Goal: Task Accomplishment & Management: Manage account settings

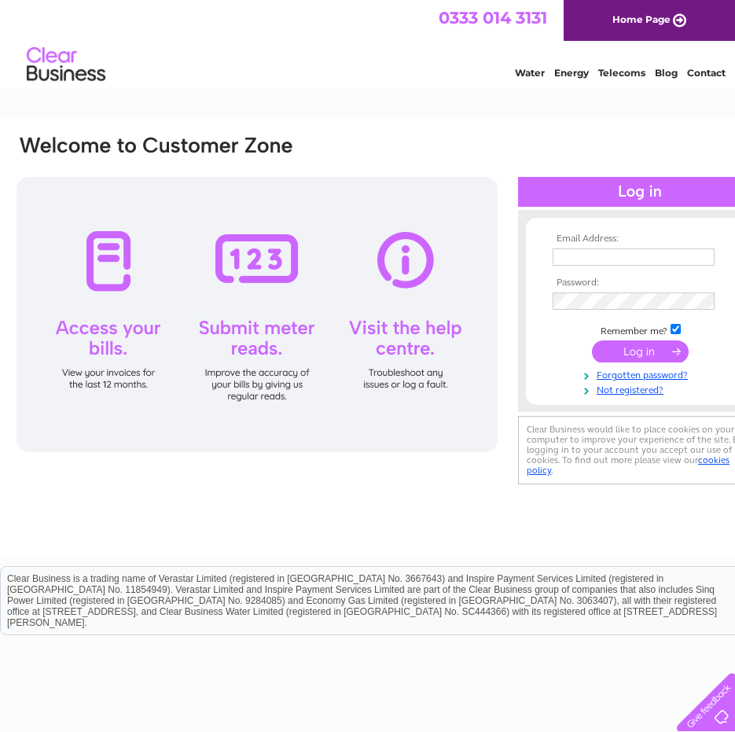
type input "laura@zeusengineering.co.uk"
click at [631, 345] on input "submit" at bounding box center [640, 352] width 97 height 22
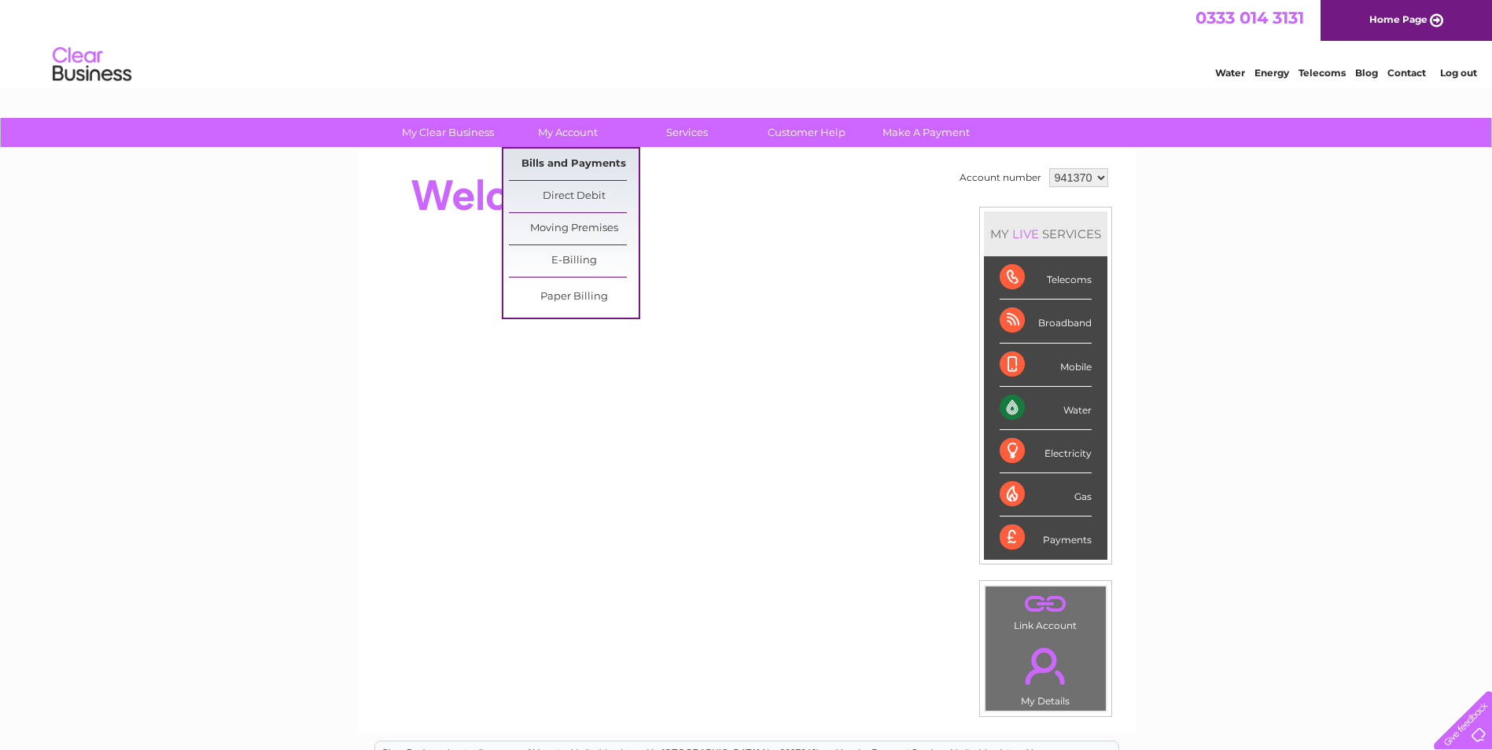
click at [547, 158] on link "Bills and Payments" at bounding box center [574, 164] width 130 height 31
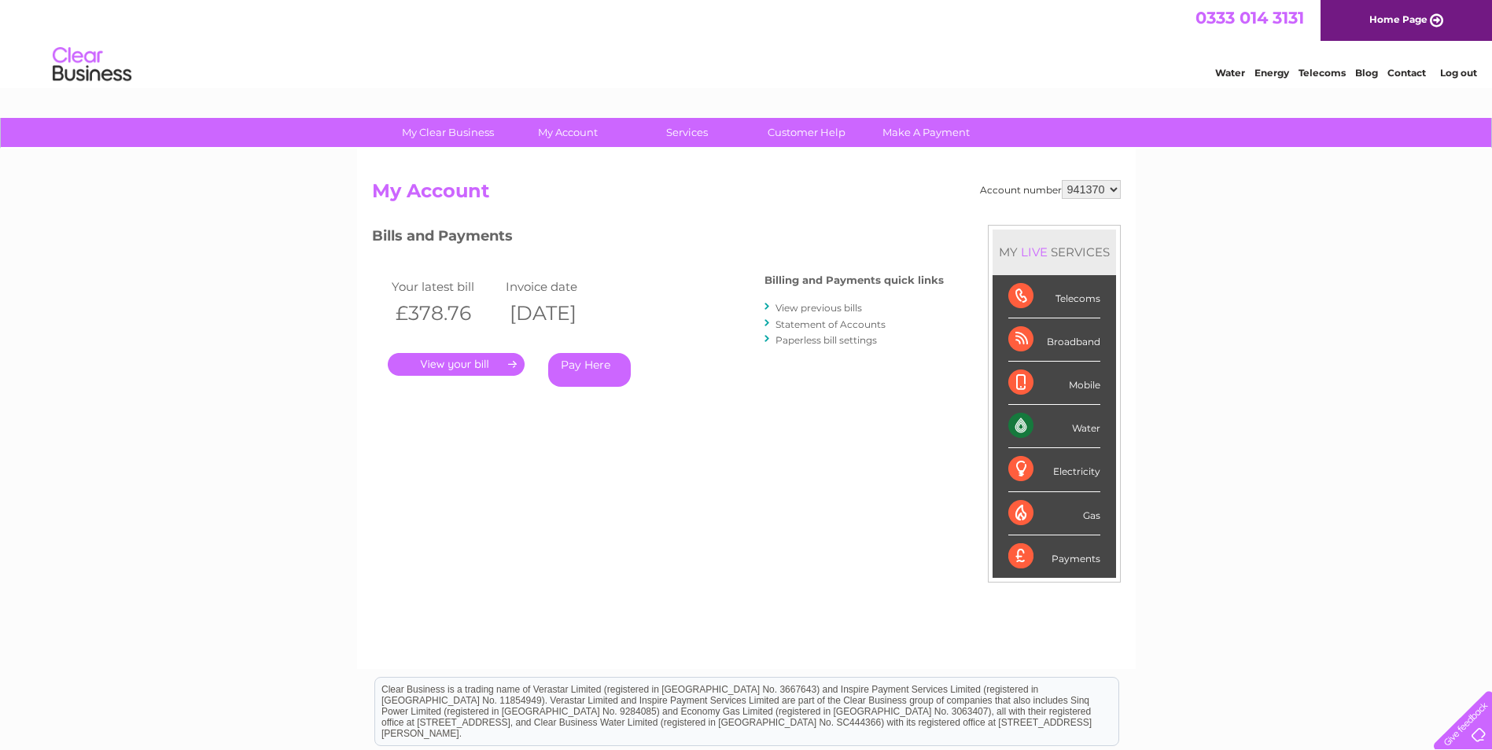
click at [470, 364] on link "." at bounding box center [456, 364] width 137 height 23
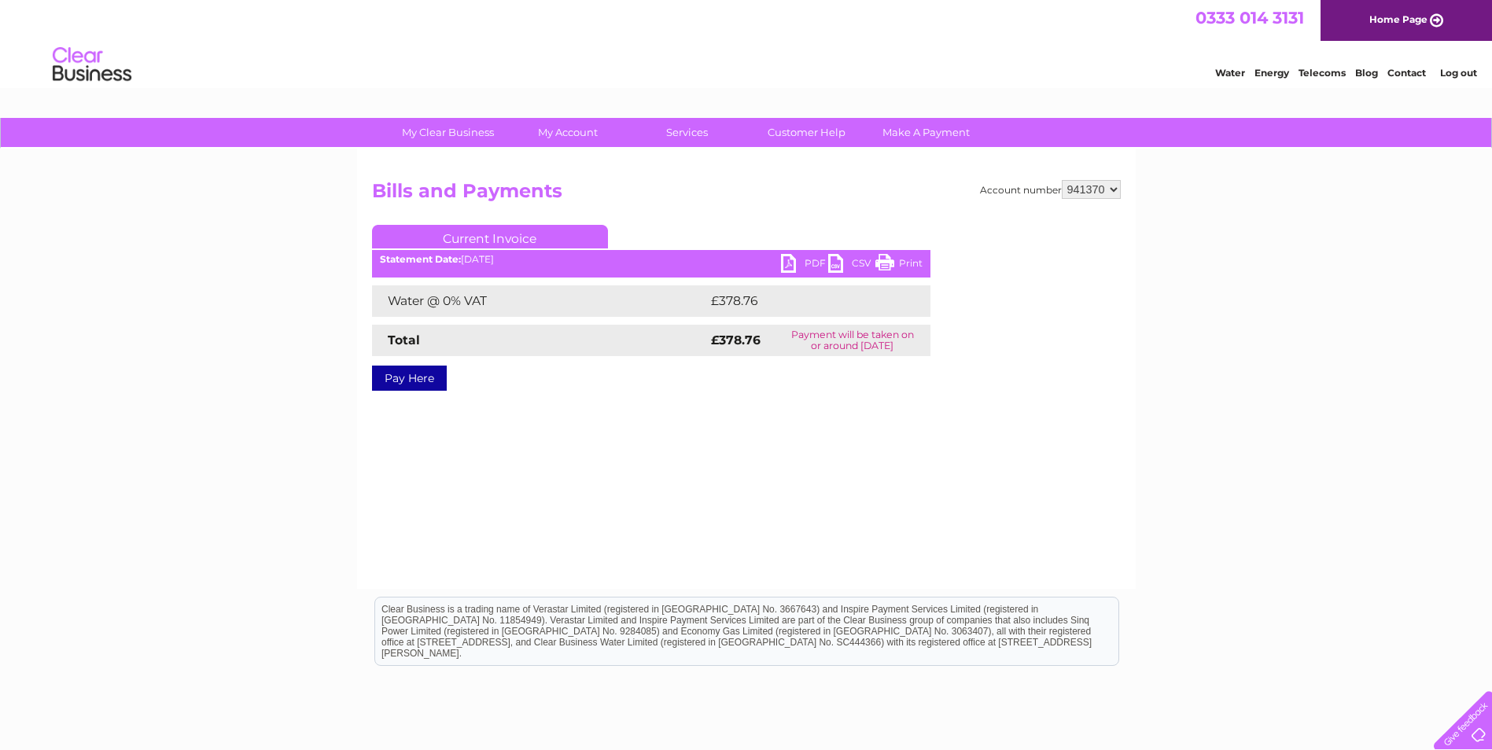
click at [790, 275] on link "PDF" at bounding box center [804, 265] width 47 height 23
